Goal: Task Accomplishment & Management: Use online tool/utility

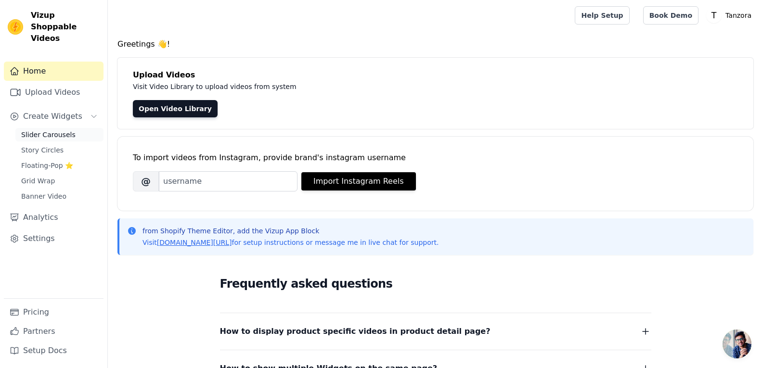
click at [33, 130] on span "Slider Carousels" at bounding box center [48, 135] width 54 height 10
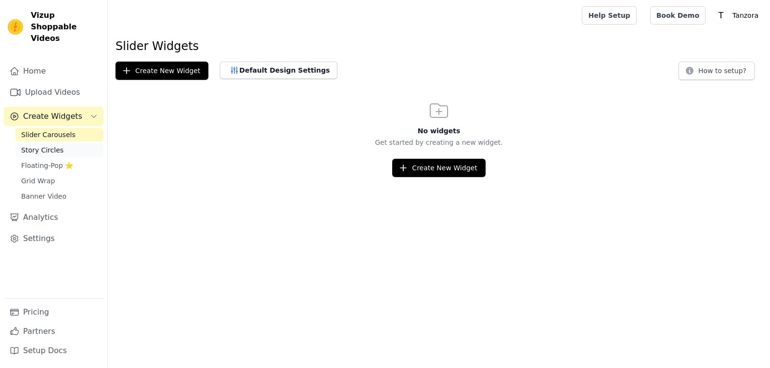
click at [69, 143] on link "Story Circles" at bounding box center [59, 149] width 88 height 13
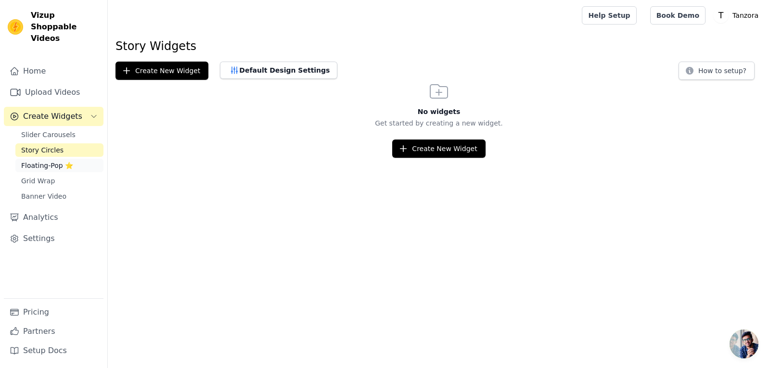
click at [69, 161] on span "Floating-Pop ⭐" at bounding box center [47, 166] width 52 height 10
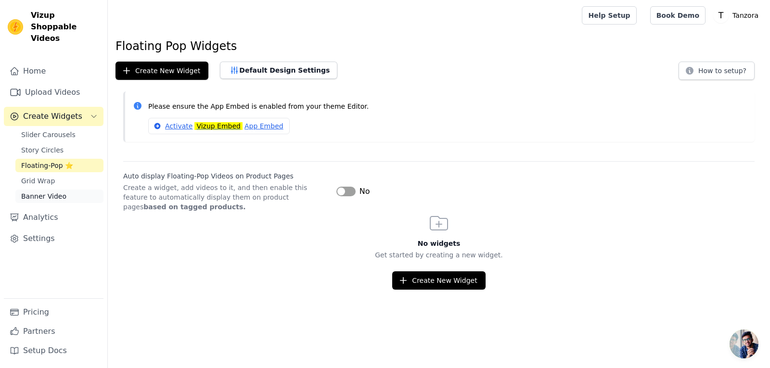
click at [69, 190] on link "Banner Video" at bounding box center [59, 196] width 88 height 13
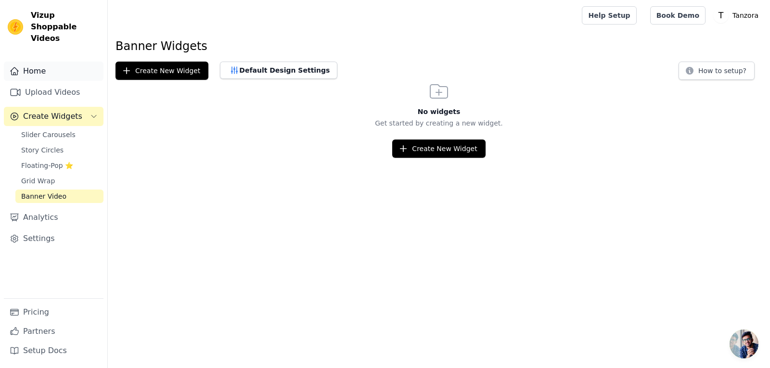
click at [85, 65] on link "Home" at bounding box center [54, 71] width 100 height 19
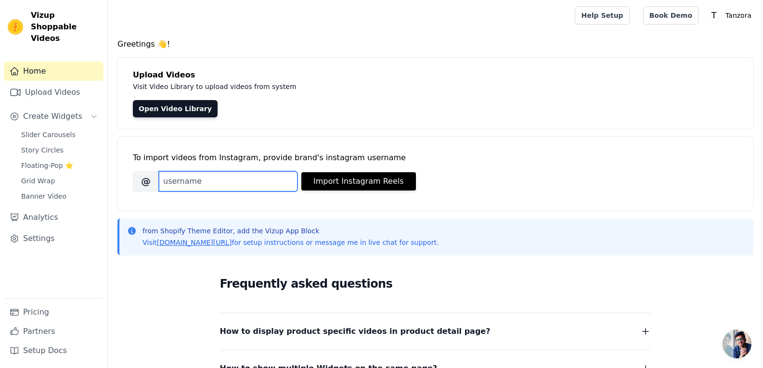
click at [201, 183] on input "Brand's Instagram Username" at bounding box center [228, 181] width 139 height 20
click at [75, 128] on link "Slider Carousels" at bounding box center [59, 134] width 88 height 13
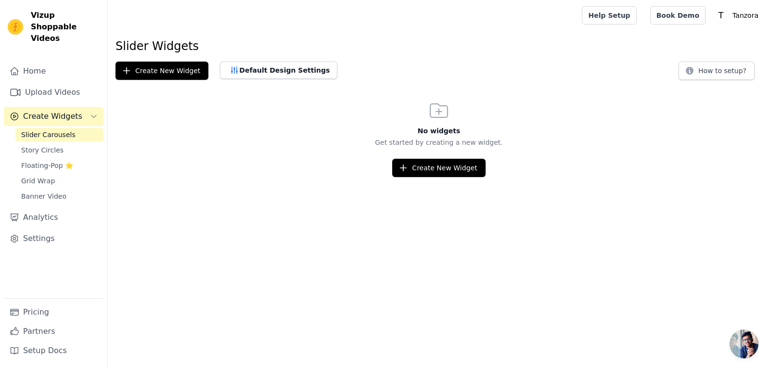
click at [169, 80] on div "Slider Widgets Create New Widget Default Design Settings How to setup? No widge…" at bounding box center [439, 107] width 662 height 139
click at [170, 71] on button "Create New Widget" at bounding box center [161, 71] width 93 height 18
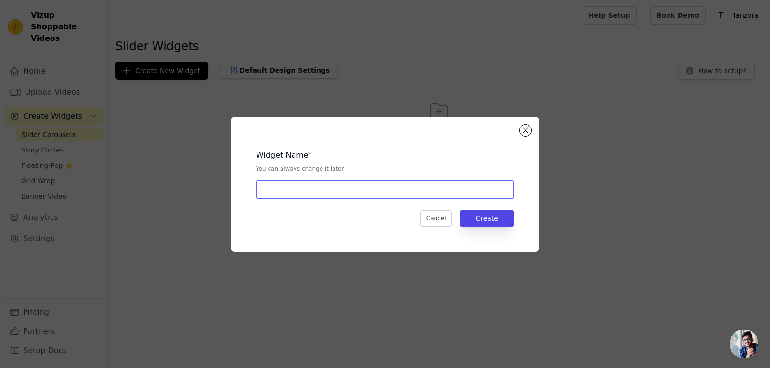
click at [379, 192] on input "text" at bounding box center [385, 189] width 258 height 18
type input "rew"
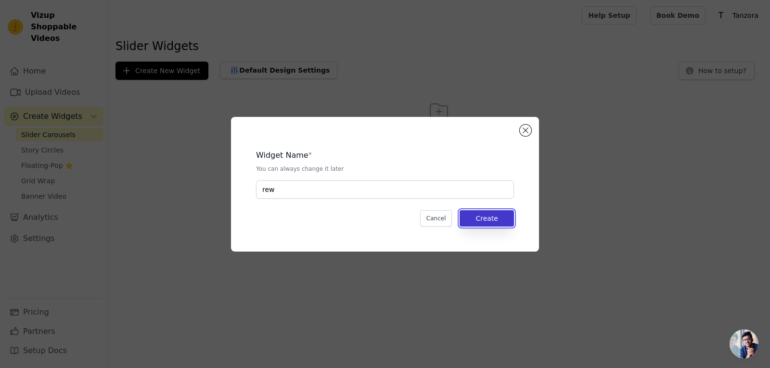
click at [495, 219] on button "Create" at bounding box center [487, 218] width 54 height 16
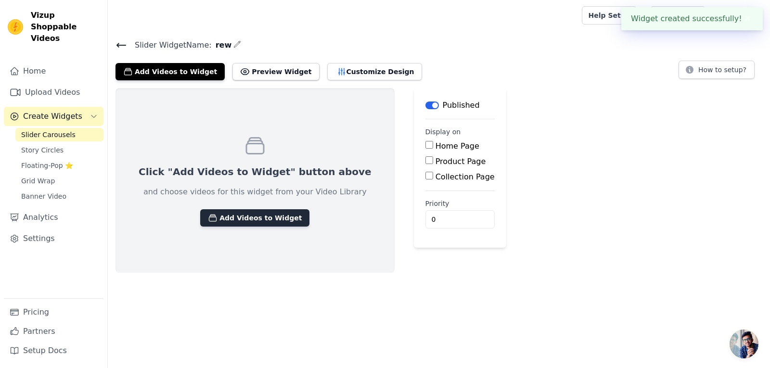
click at [225, 223] on button "Add Videos to Widget" at bounding box center [254, 217] width 109 height 17
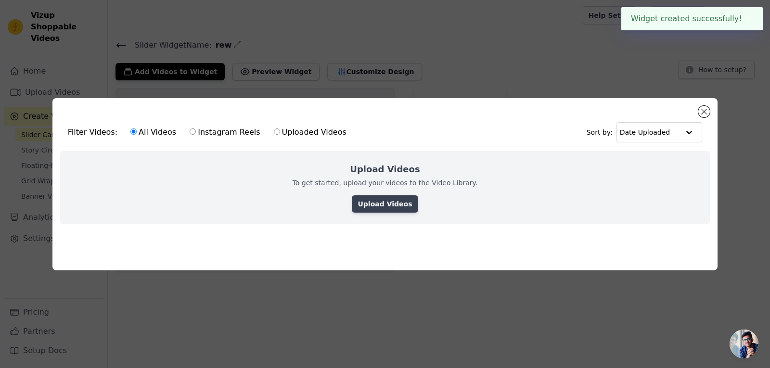
click at [395, 202] on link "Upload Videos" at bounding box center [385, 203] width 66 height 17
